Goal: Task Accomplishment & Management: Manage account settings

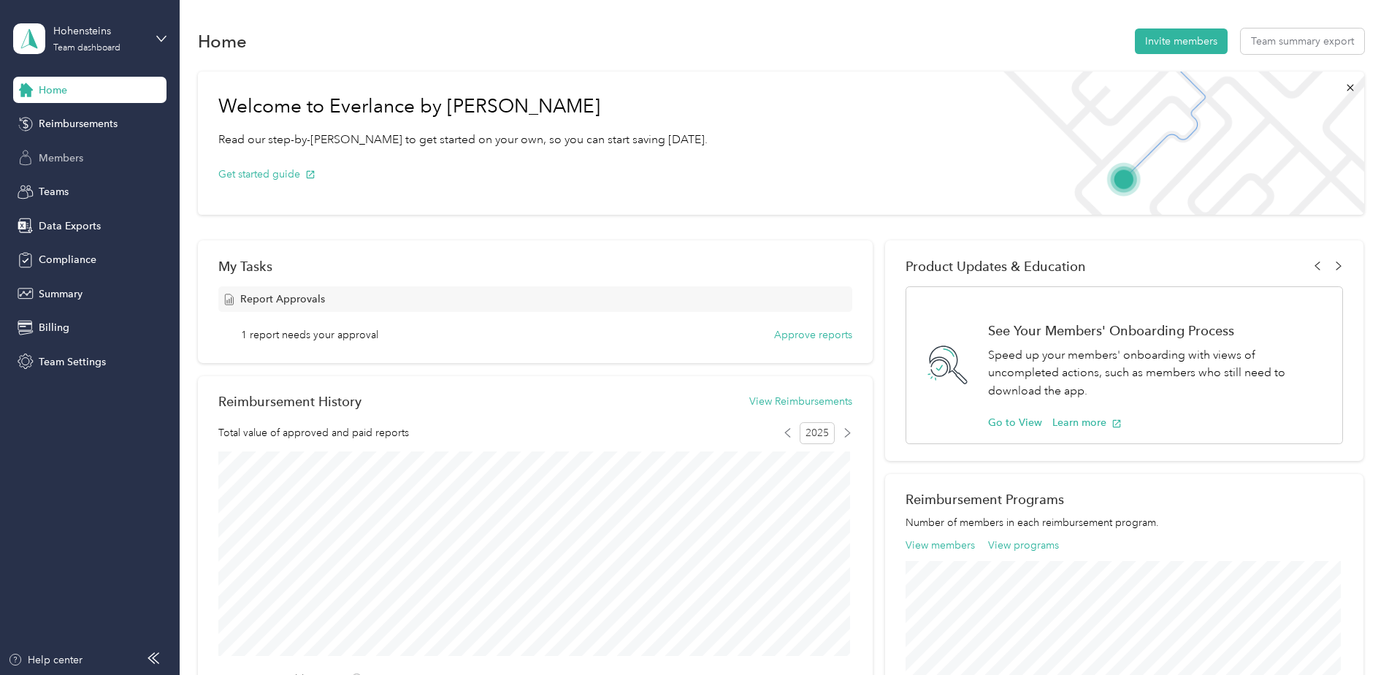
click at [80, 163] on span "Members" at bounding box center [61, 157] width 45 height 15
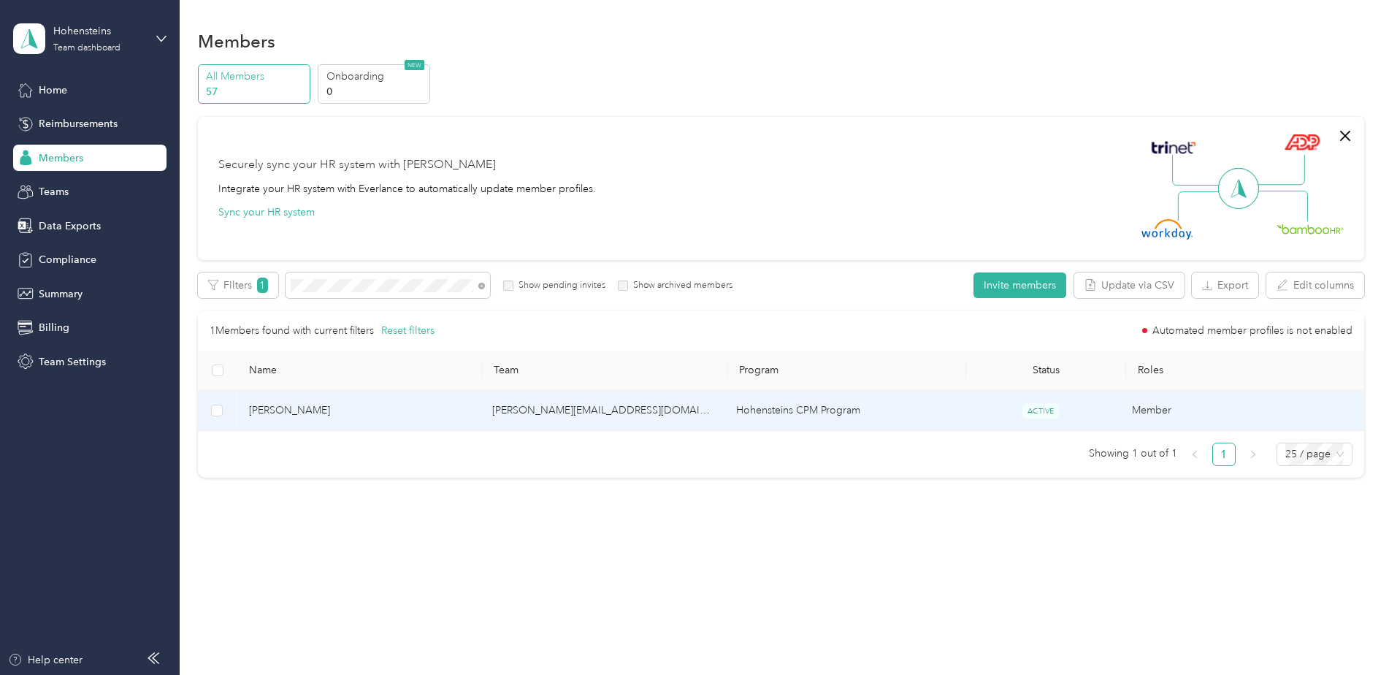
click at [301, 412] on span "[PERSON_NAME]" at bounding box center [359, 410] width 220 height 16
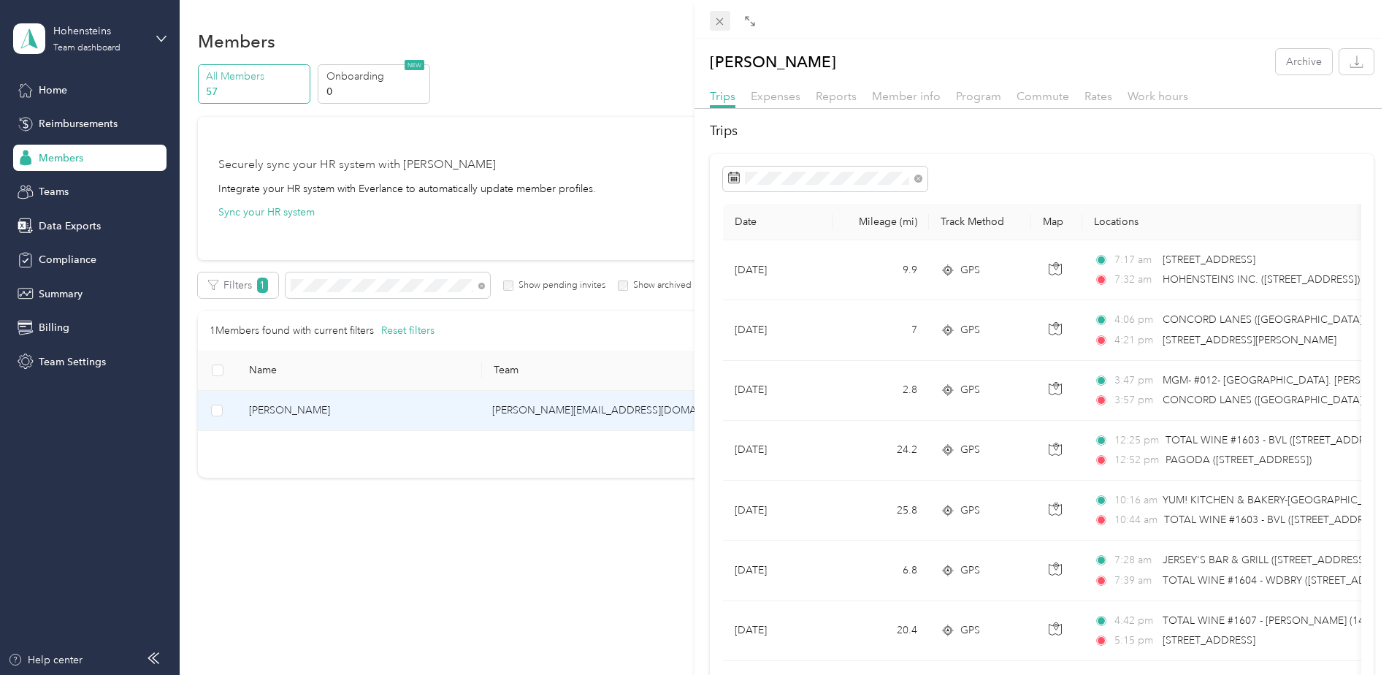
click at [719, 15] on icon at bounding box center [719, 21] width 12 height 12
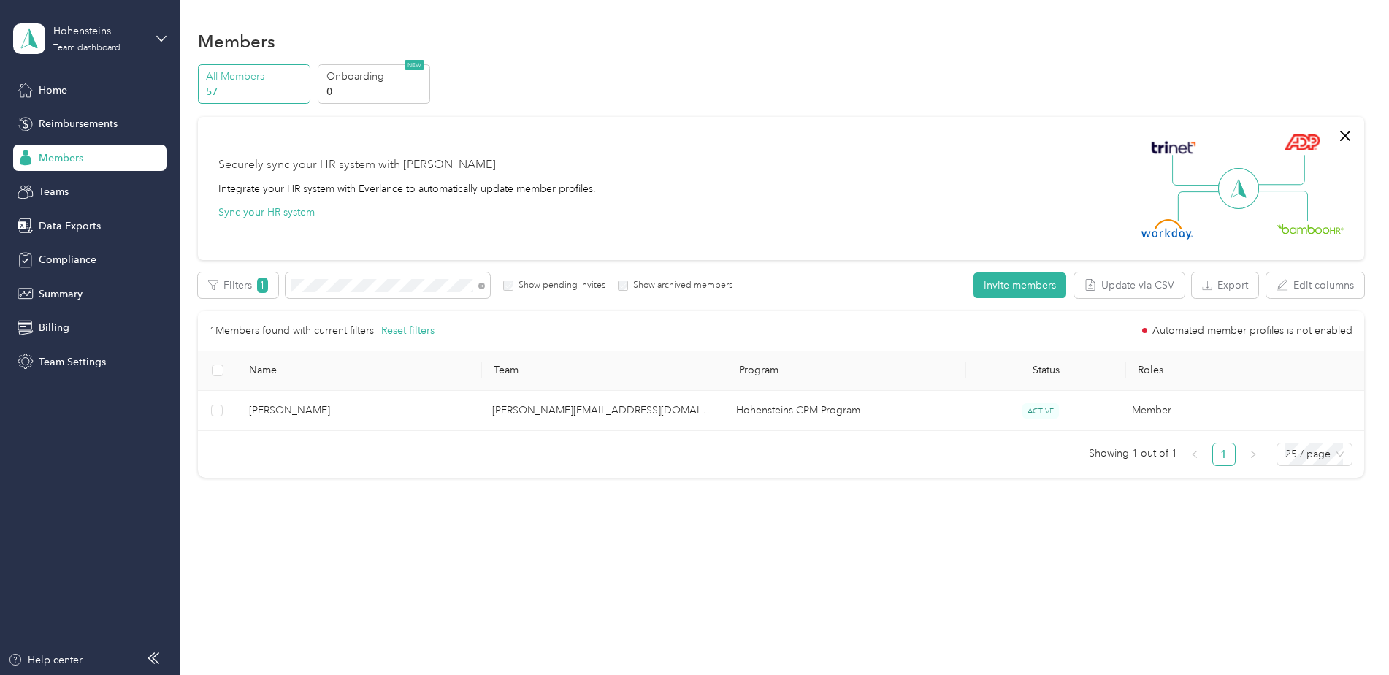
click at [375, 278] on span at bounding box center [387, 285] width 204 height 26
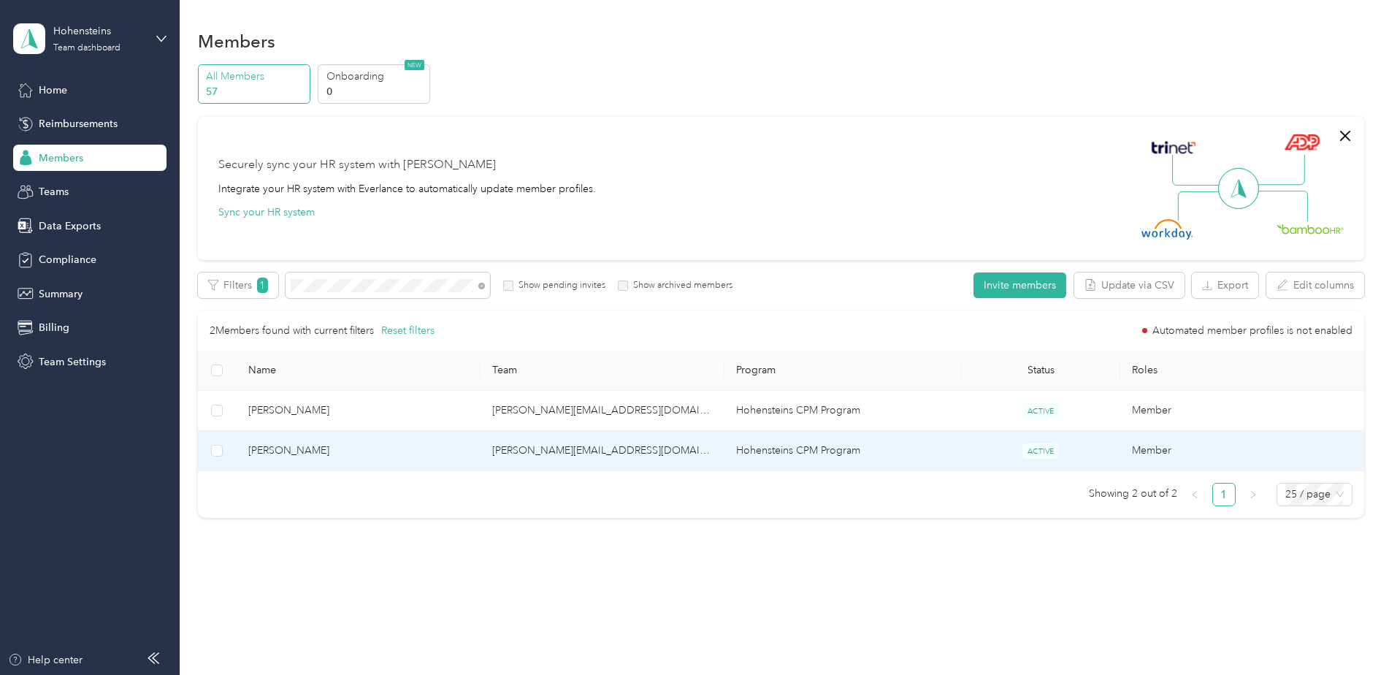
click at [293, 447] on span "[PERSON_NAME]" at bounding box center [358, 450] width 220 height 16
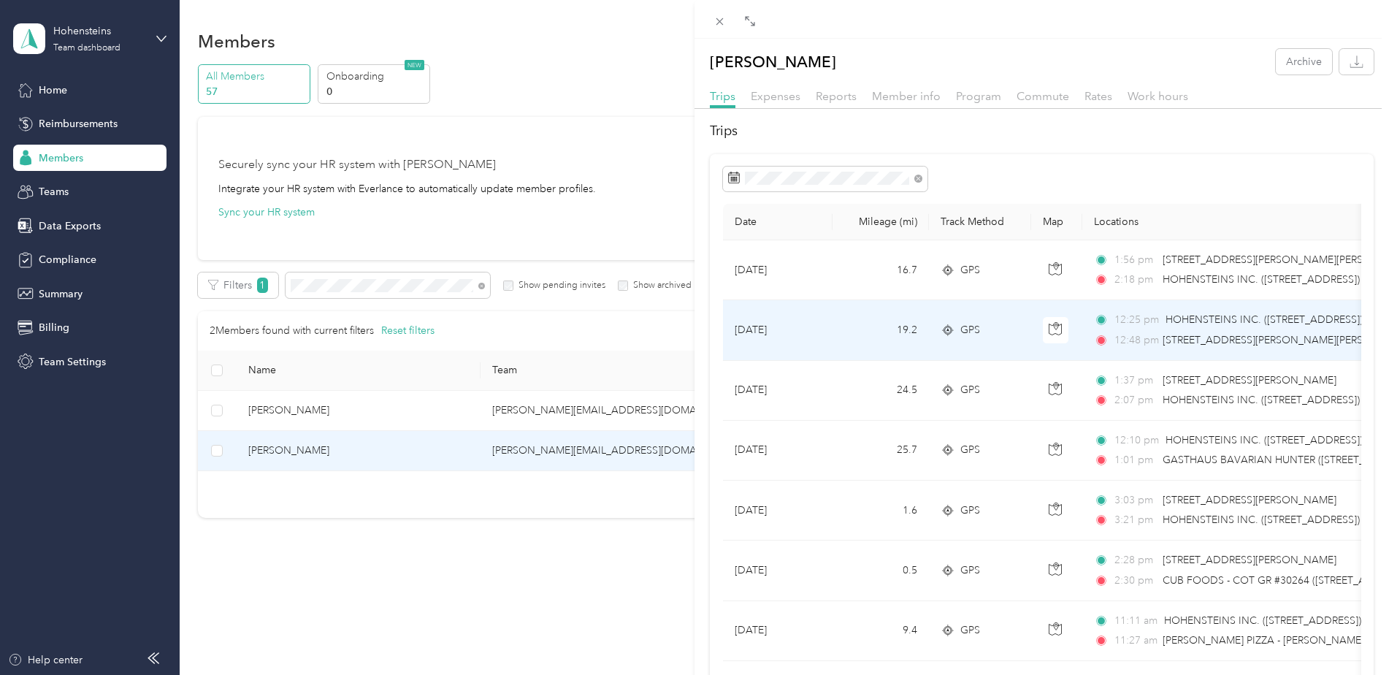
click at [810, 336] on td "[DATE]" at bounding box center [778, 330] width 110 height 60
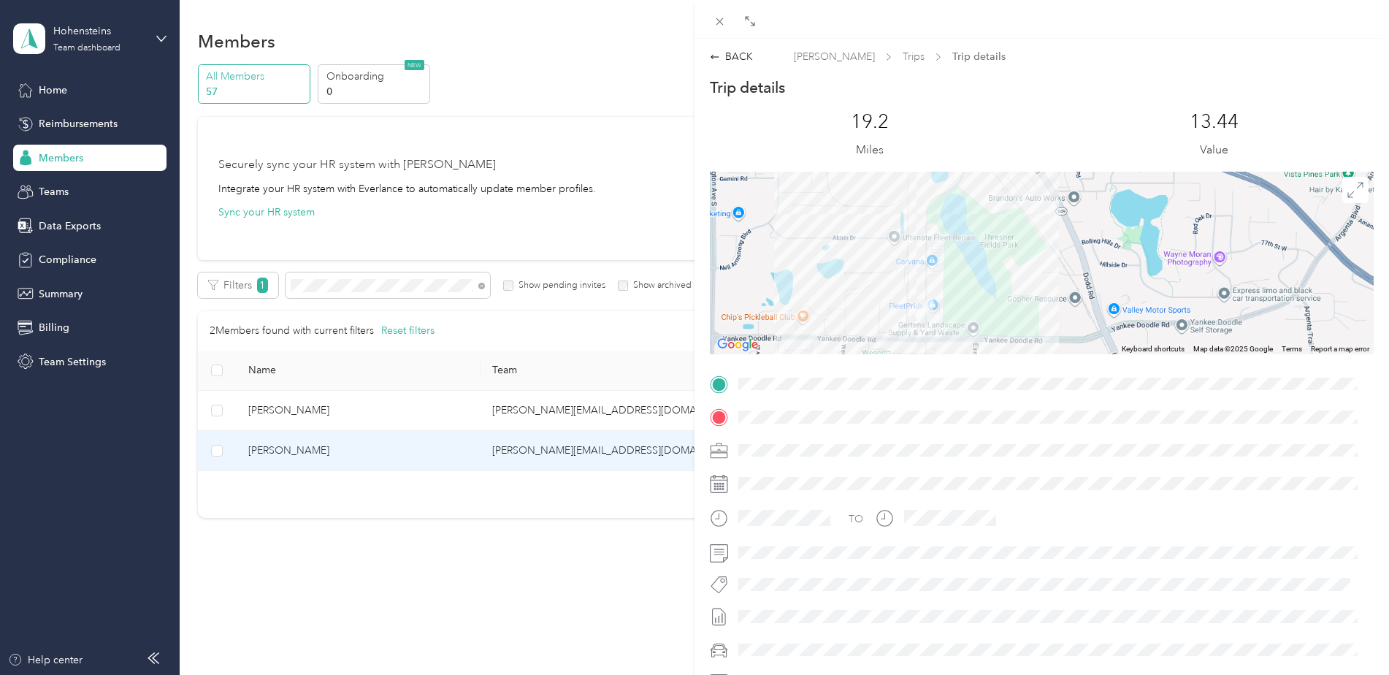
drag, startPoint x: 884, startPoint y: 312, endPoint x: 918, endPoint y: 312, distance: 34.3
click at [918, 312] on img at bounding box center [924, 308] width 18 height 18
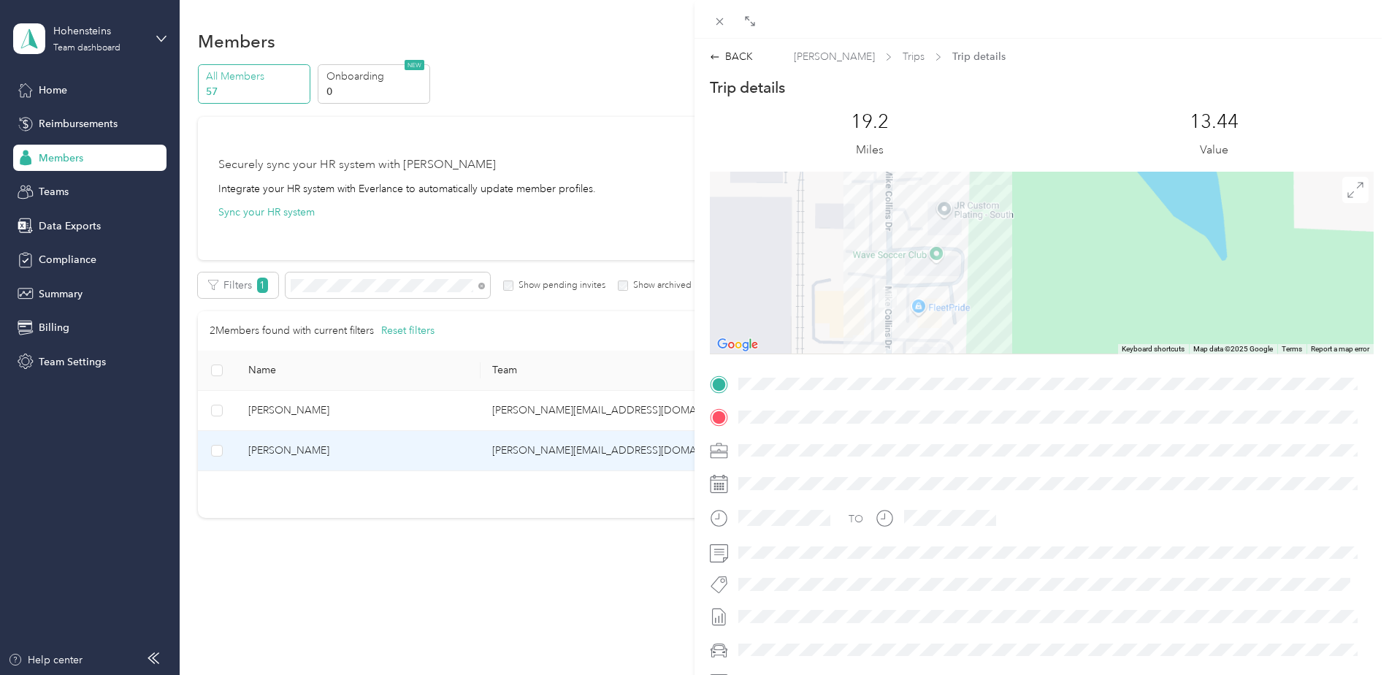
drag, startPoint x: 903, startPoint y: 291, endPoint x: 915, endPoint y: 276, distance: 19.2
click at [915, 276] on div at bounding box center [1042, 263] width 664 height 183
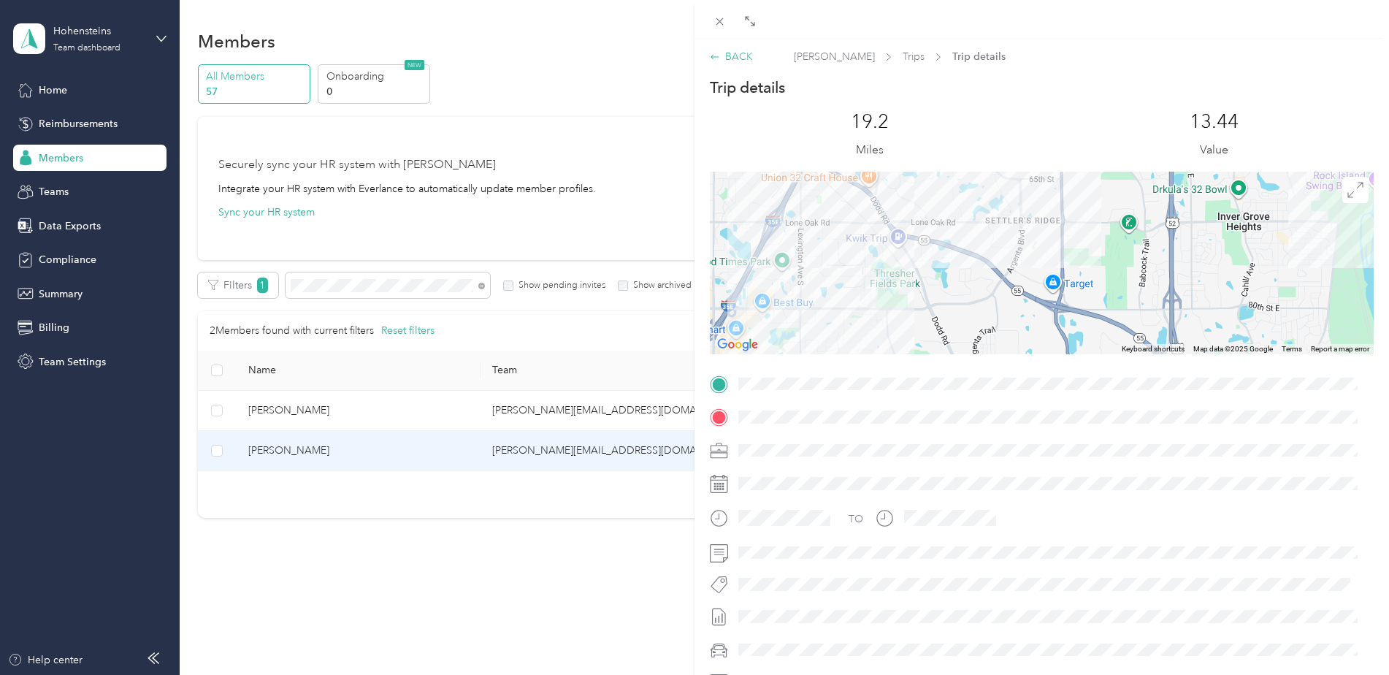
click at [731, 54] on div "BACK" at bounding box center [731, 56] width 43 height 15
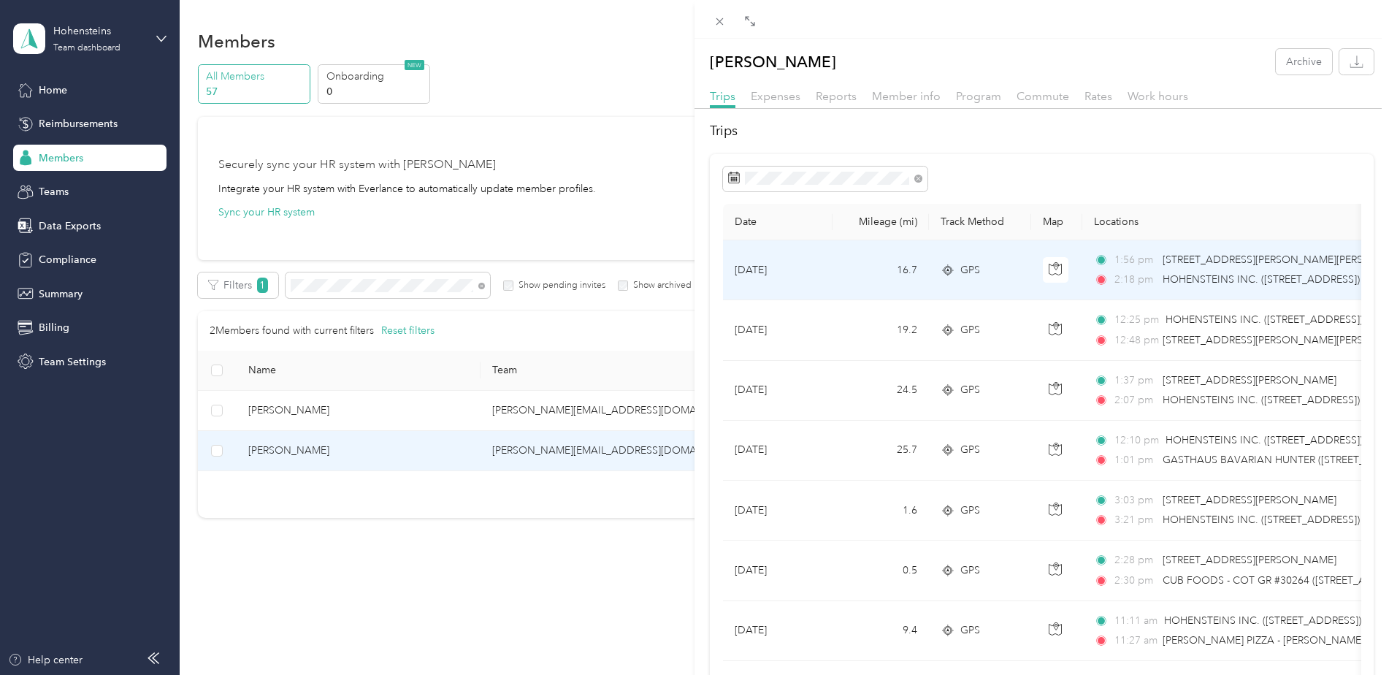
click at [838, 275] on td "16.7" at bounding box center [880, 270] width 96 height 60
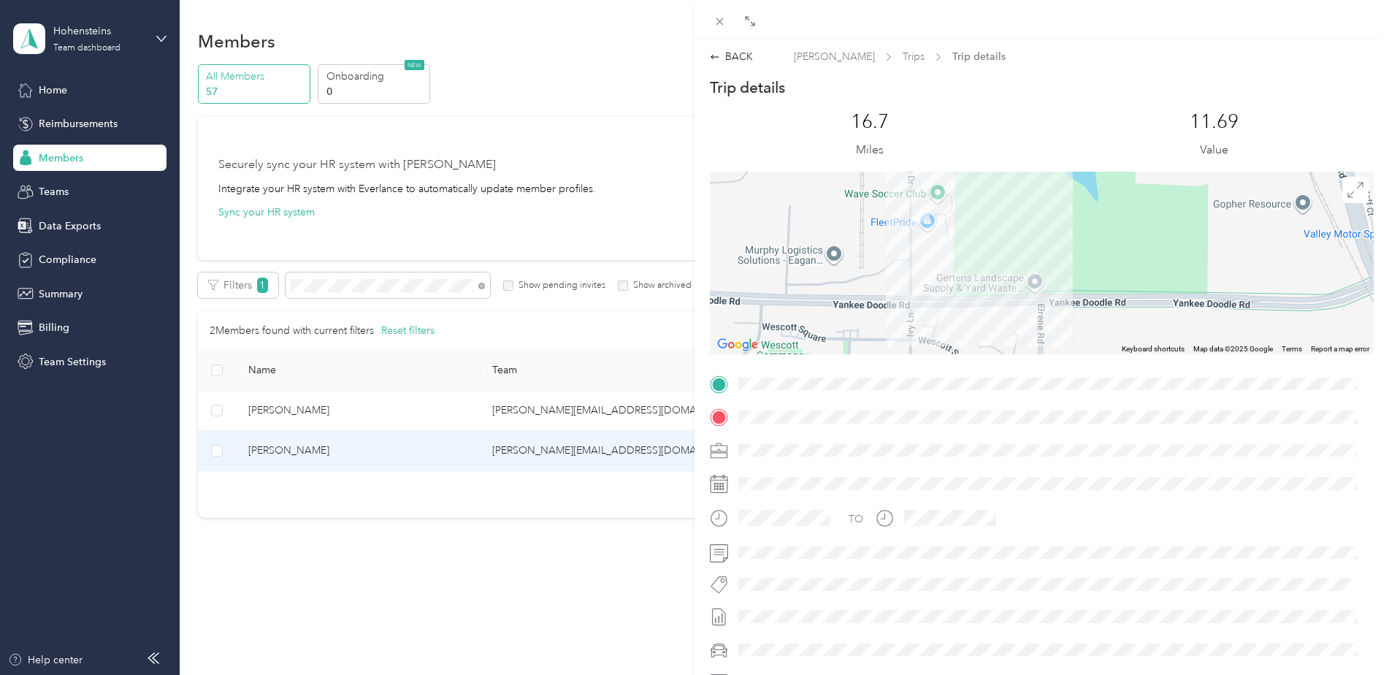
drag, startPoint x: 918, startPoint y: 247, endPoint x: 944, endPoint y: 289, distance: 48.8
click at [944, 289] on div at bounding box center [1042, 263] width 664 height 183
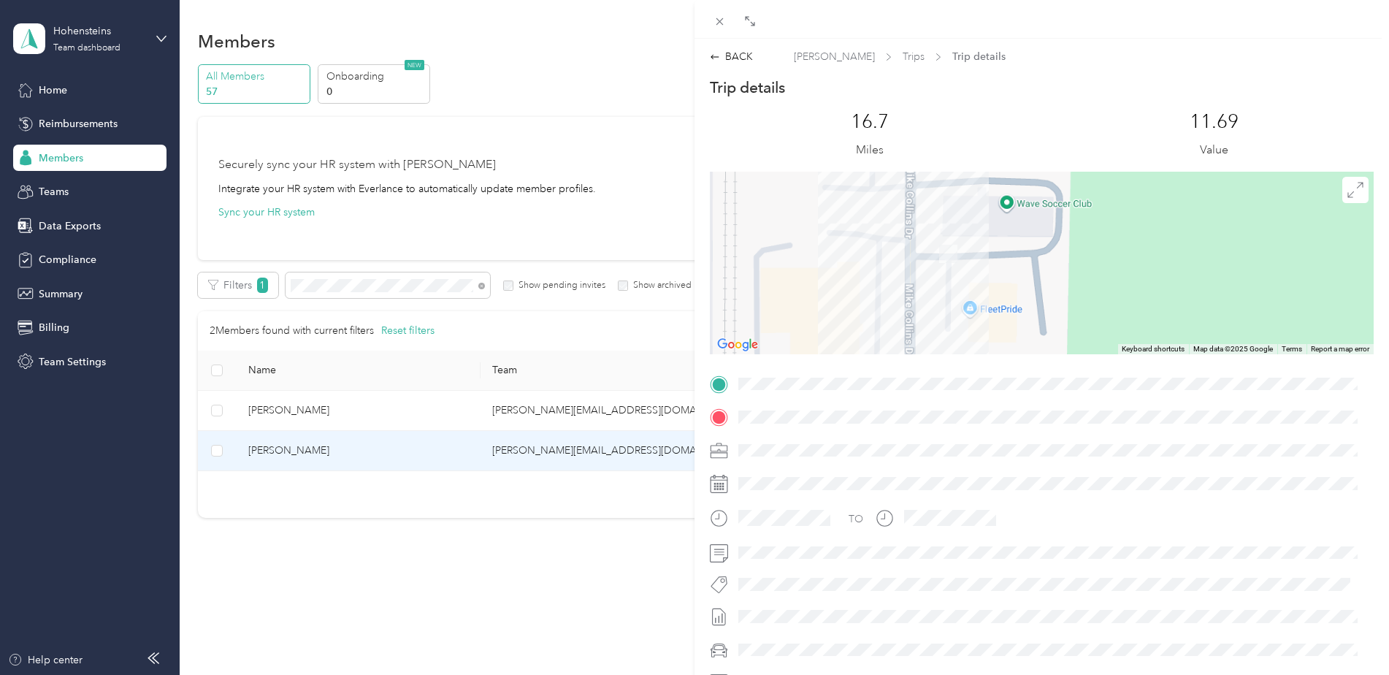
drag, startPoint x: 921, startPoint y: 211, endPoint x: 937, endPoint y: 293, distance: 84.2
click at [938, 294] on div at bounding box center [1042, 263] width 664 height 183
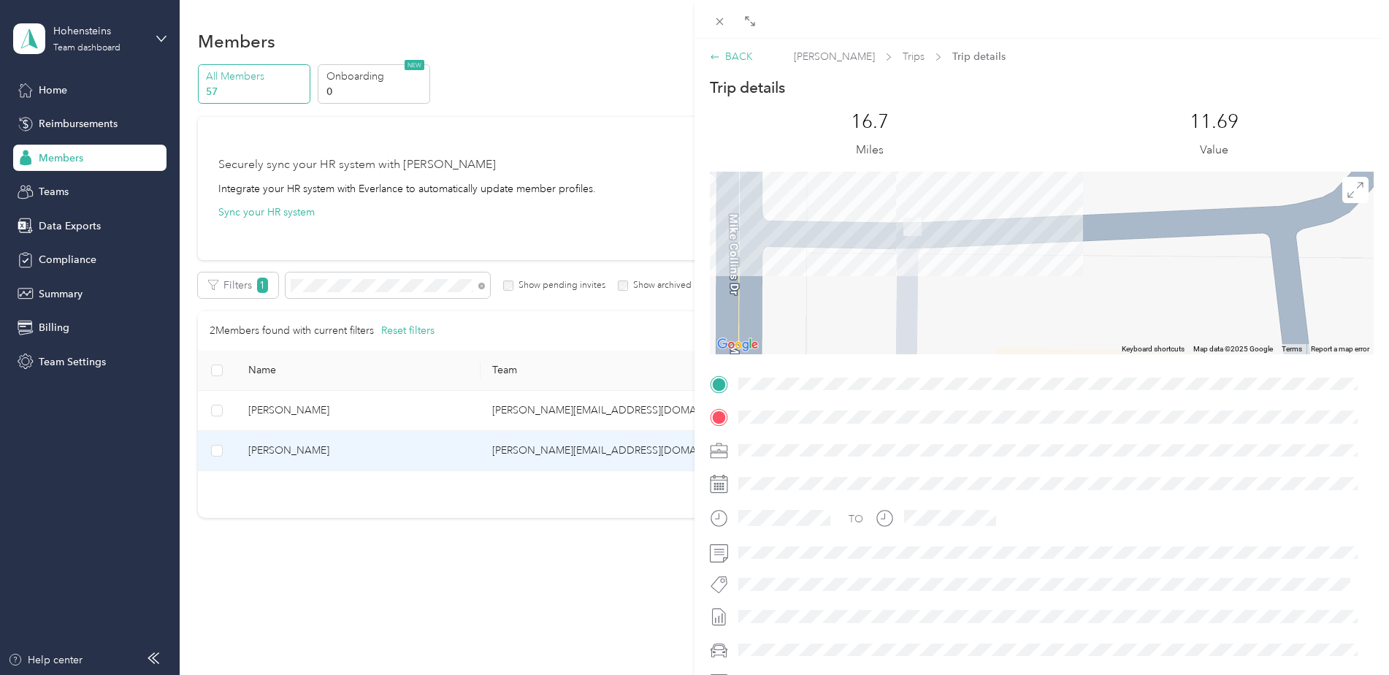
click at [745, 56] on div "BACK" at bounding box center [731, 56] width 43 height 15
